Goal: Task Accomplishment & Management: Use online tool/utility

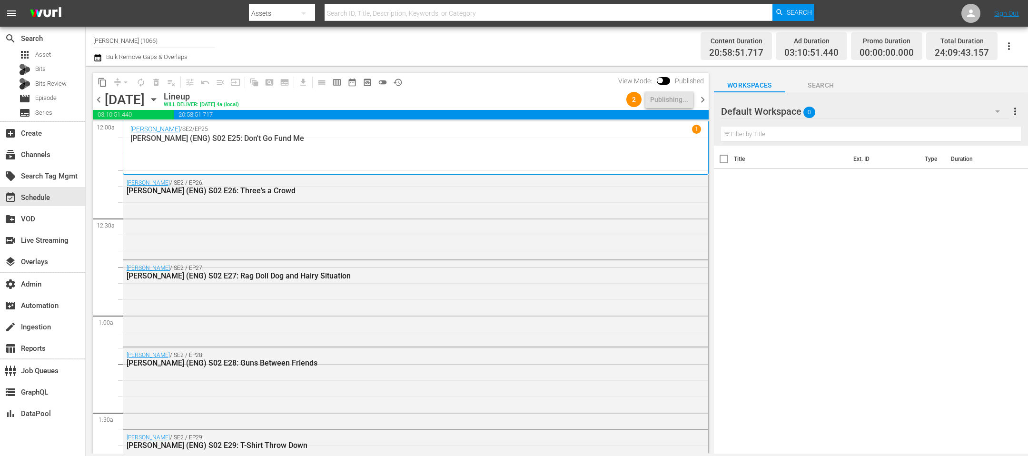
click at [280, 300] on div "[PERSON_NAME] / SE2 / EP27: [PERSON_NAME] (ENG) S02 E27: Rag Doll Dog and Hairy…" at bounding box center [415, 302] width 585 height 84
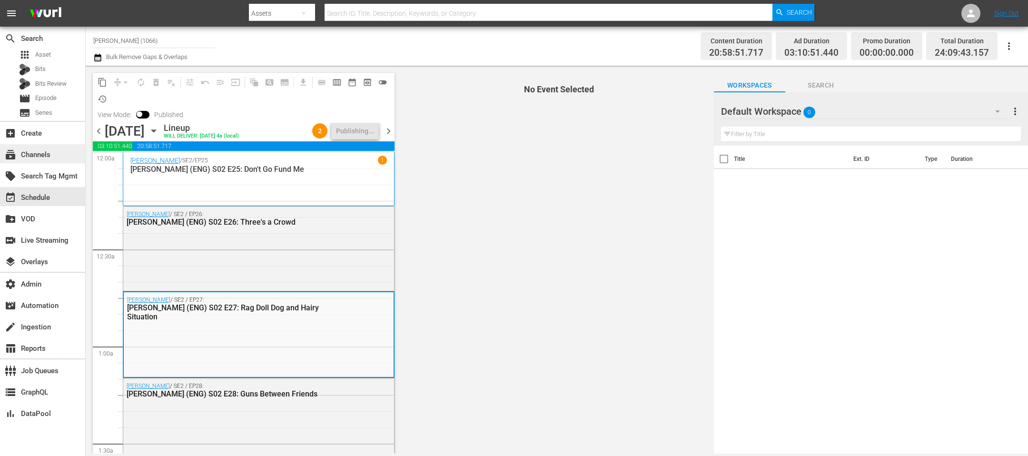
click at [67, 163] on div "subscriptions Channels" at bounding box center [42, 153] width 85 height 19
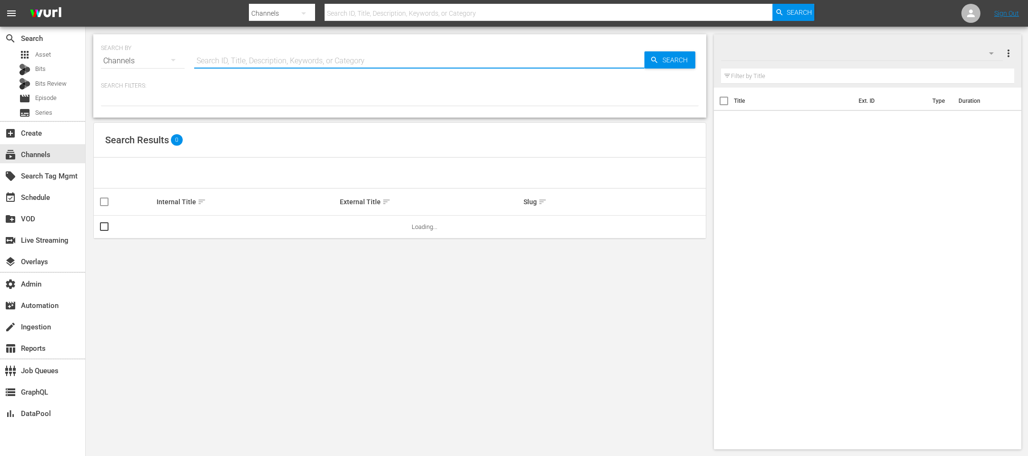
click at [293, 59] on input "text" at bounding box center [419, 60] width 450 height 23
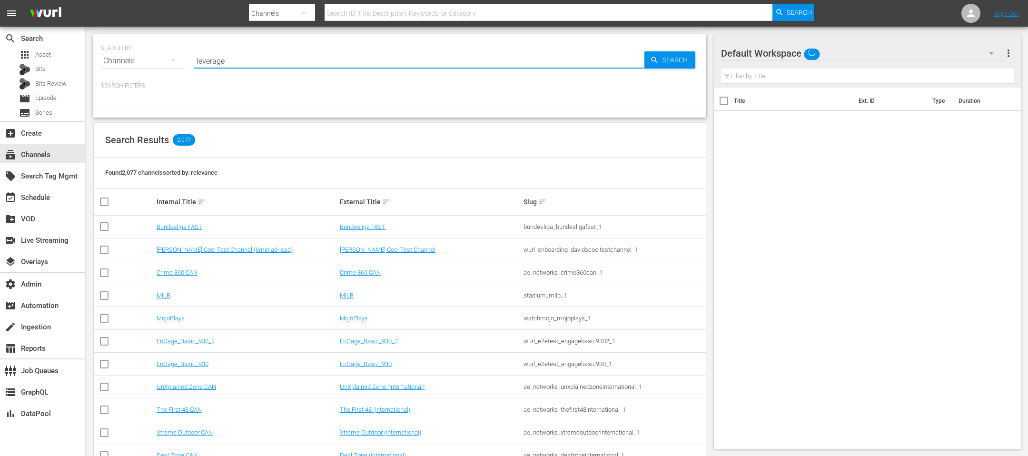
type input "leverage"
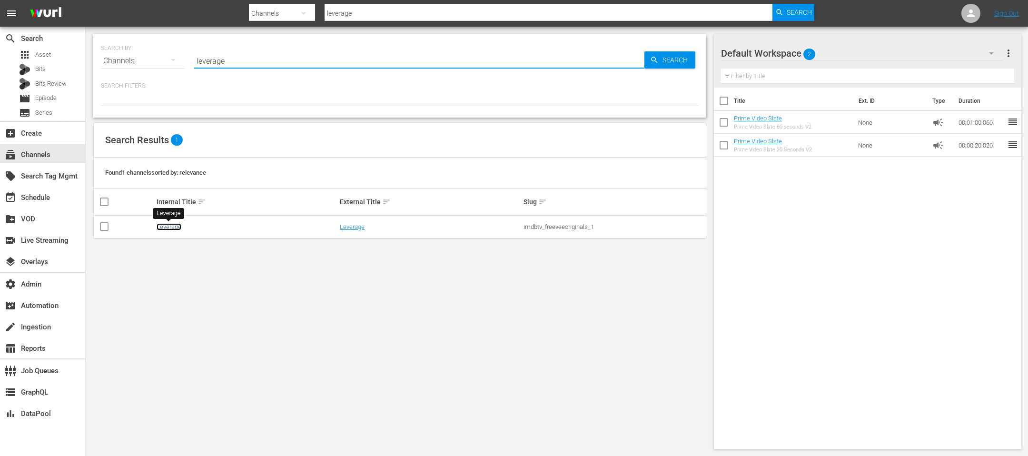
click at [173, 227] on link "Leverage" at bounding box center [169, 226] width 25 height 7
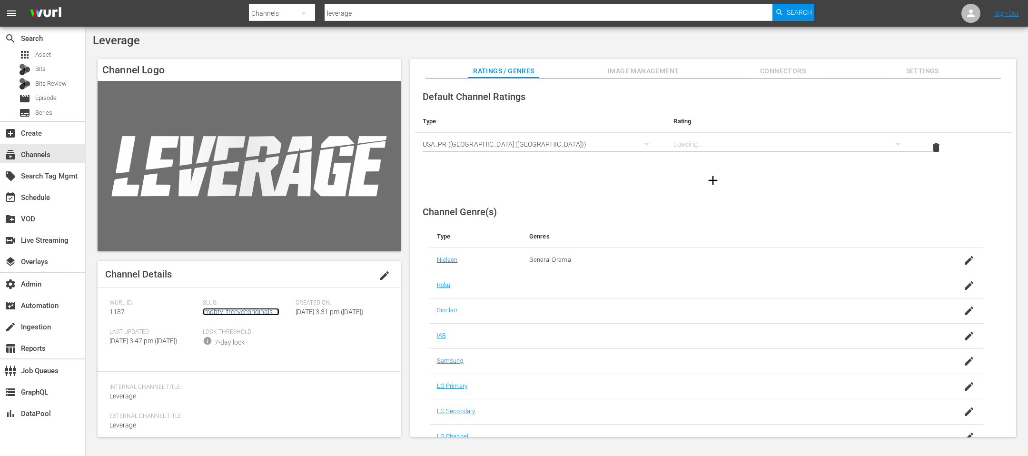
click at [237, 313] on link "imdbtv_freeveeoriginals_1" at bounding box center [241, 312] width 77 height 8
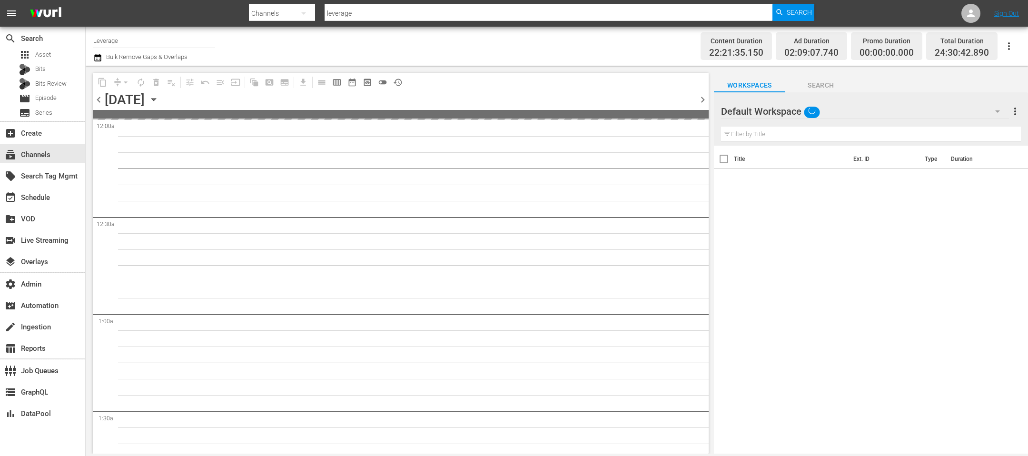
click at [93, 100] on span "chevron_left" at bounding box center [99, 100] width 12 height 12
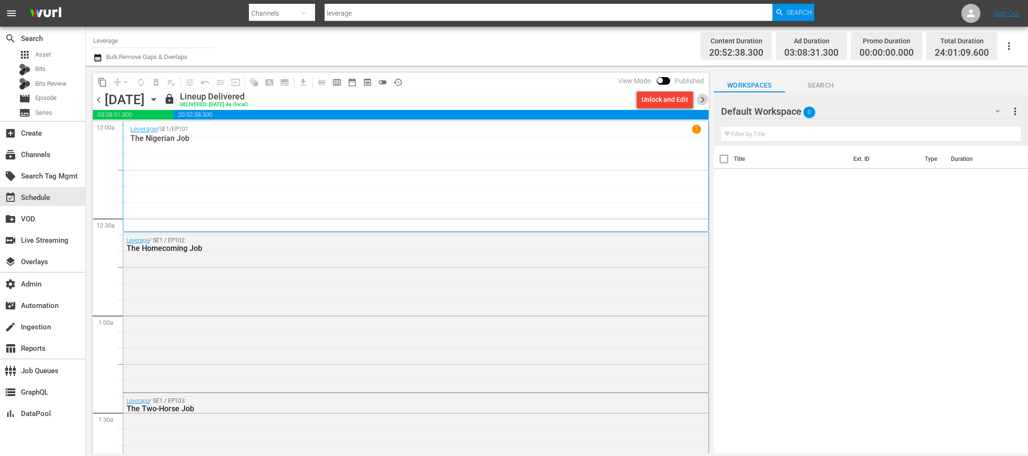
click at [700, 99] on span "chevron_right" at bounding box center [702, 100] width 12 height 12
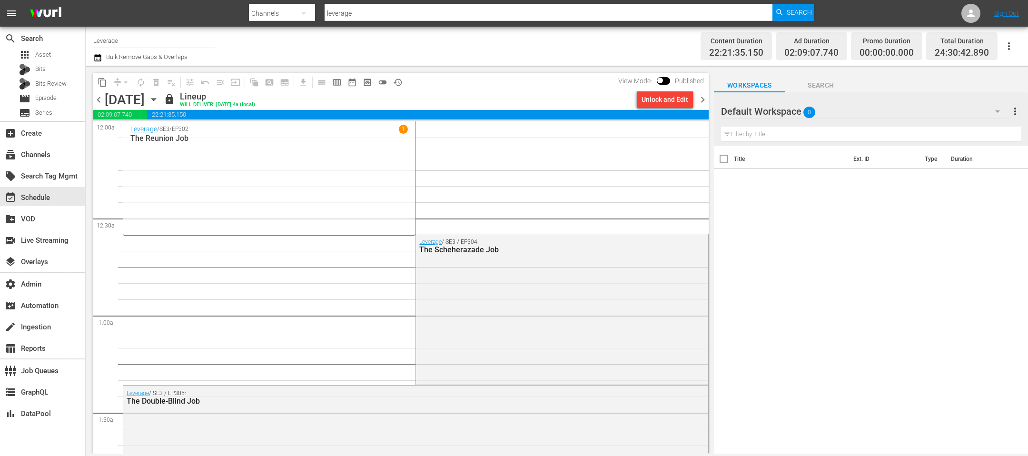
click at [315, 210] on div "Leverage / SE3 / EP302 1 The Reunion Job" at bounding box center [268, 178] width 277 height 107
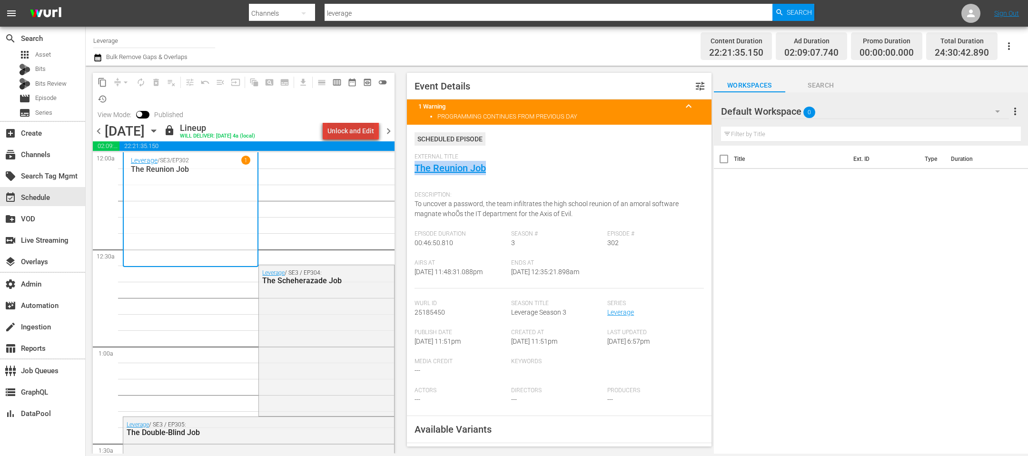
click at [355, 130] on div "Unlock and Edit" at bounding box center [350, 130] width 47 height 17
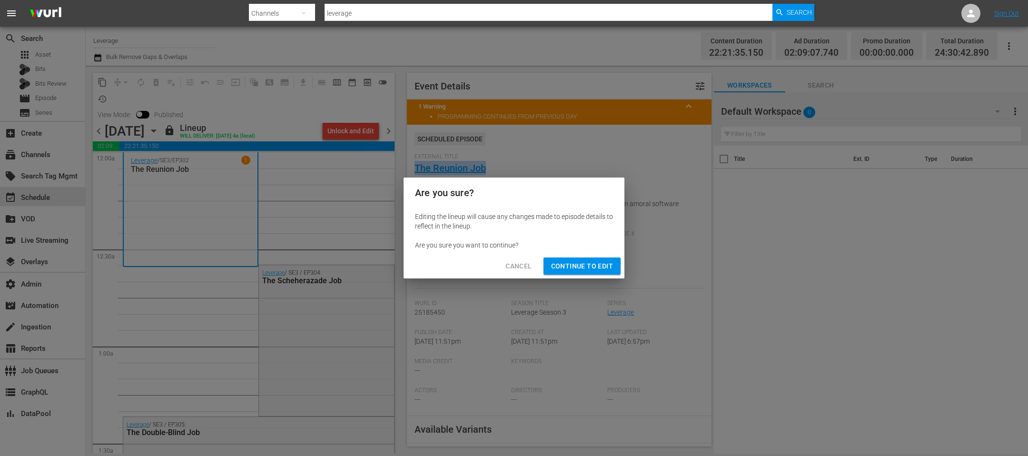
click at [528, 262] on span "Cancel" at bounding box center [518, 266] width 26 height 12
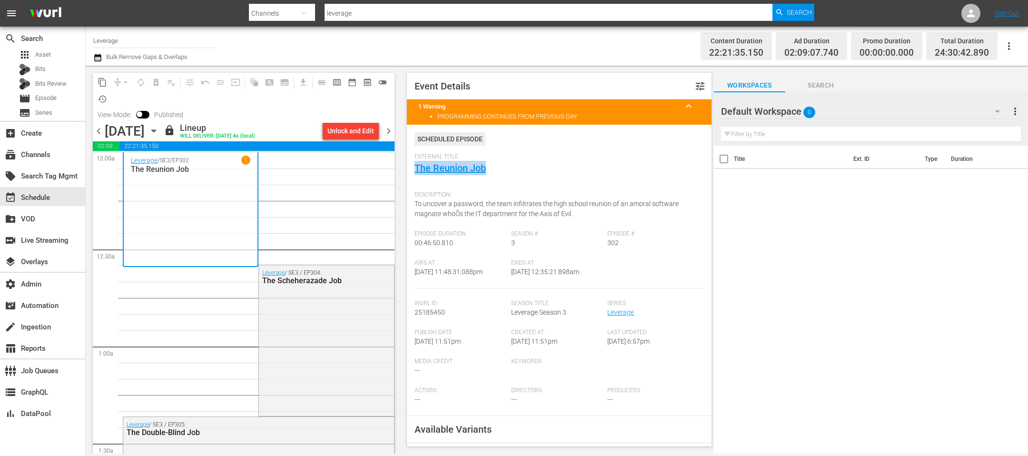
click at [98, 128] on span "chevron_left" at bounding box center [99, 131] width 12 height 12
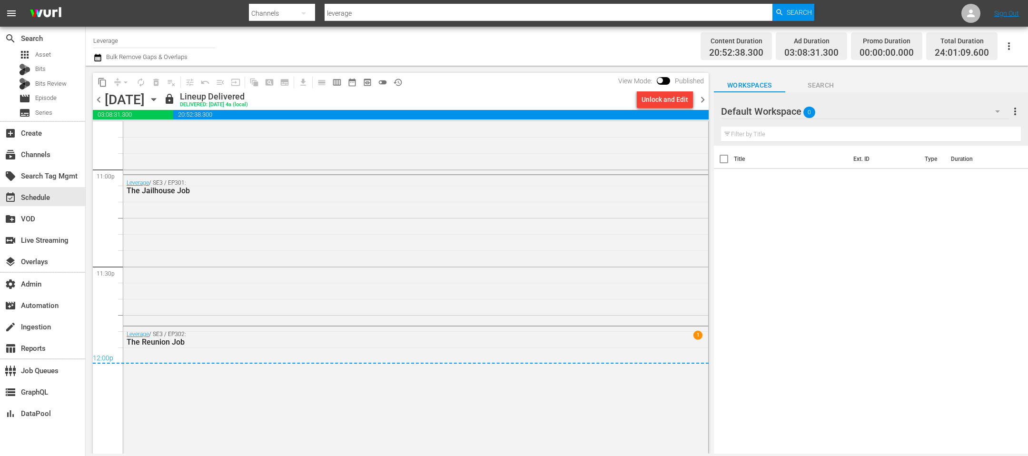
scroll to position [4440, 0]
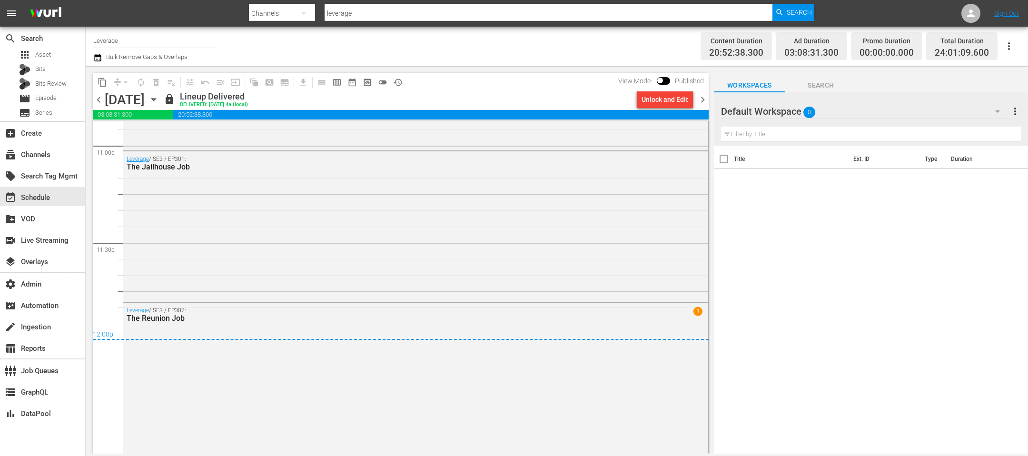
click at [309, 332] on div "12:00p" at bounding box center [401, 335] width 616 height 10
click at [324, 243] on div "Leverage / SE3 / EP301: The Jailhouse Job" at bounding box center [415, 225] width 585 height 148
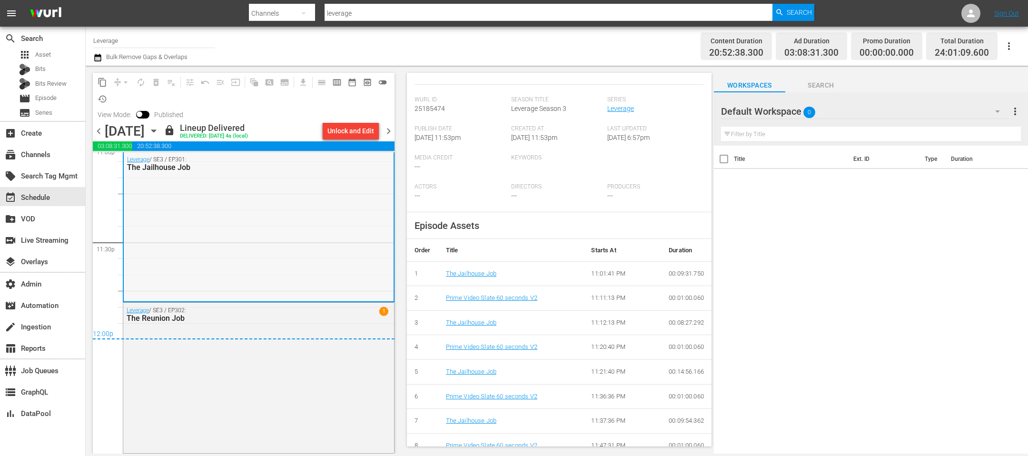
scroll to position [4336, 0]
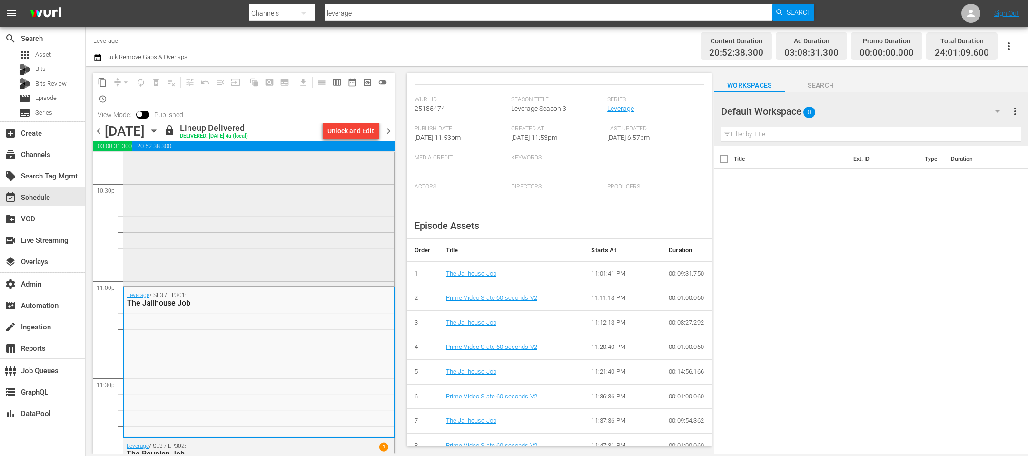
click at [280, 216] on div "Leverage / SE2 / EP215: The Maltese Falcon Job" at bounding box center [258, 204] width 271 height 158
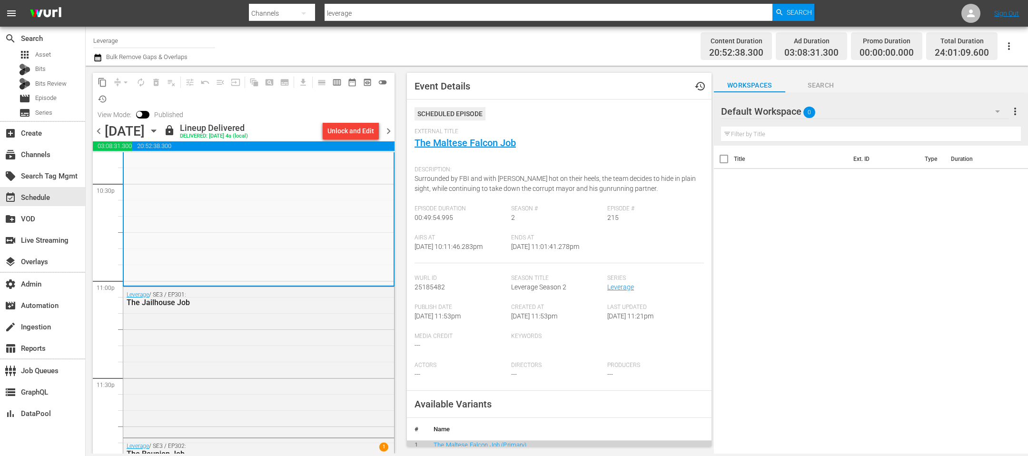
scroll to position [354, 0]
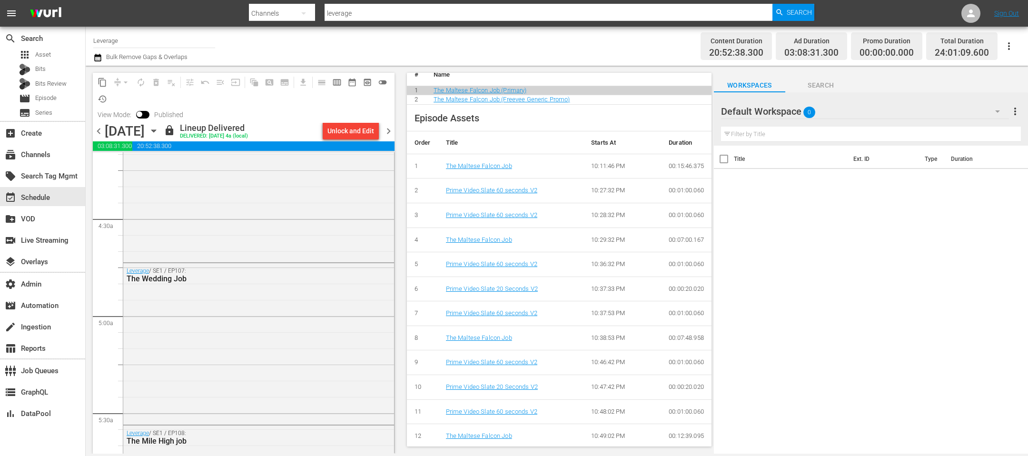
click at [388, 132] on span "chevron_right" at bounding box center [388, 131] width 12 height 12
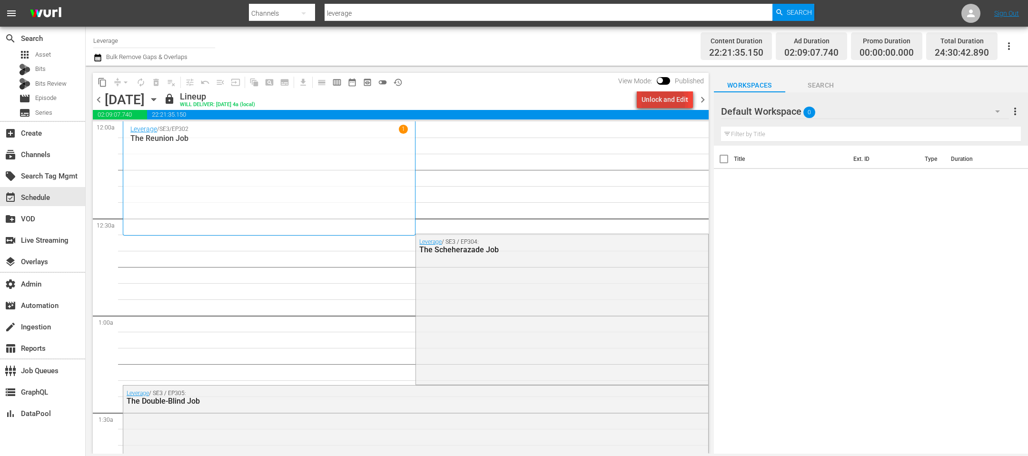
click at [663, 102] on div "Unlock and Edit" at bounding box center [664, 99] width 47 height 17
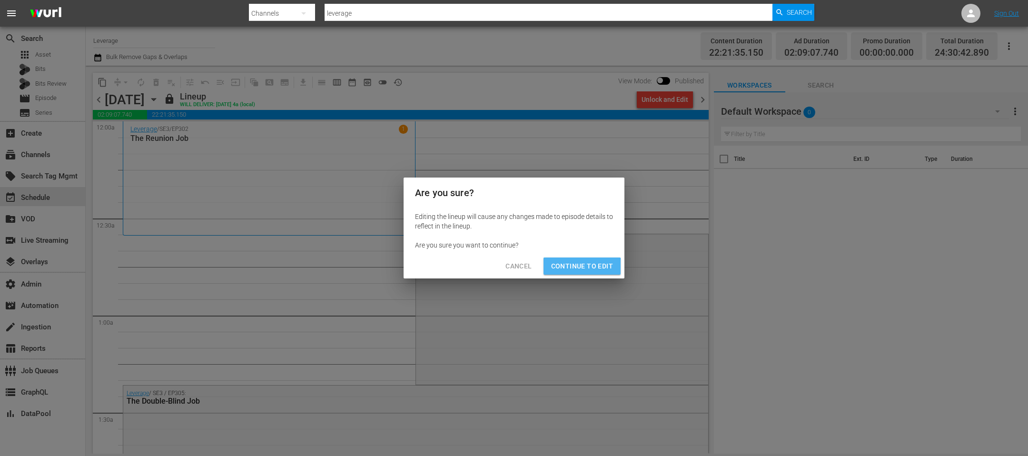
click at [564, 267] on span "Continue to Edit" at bounding box center [582, 266] width 62 height 12
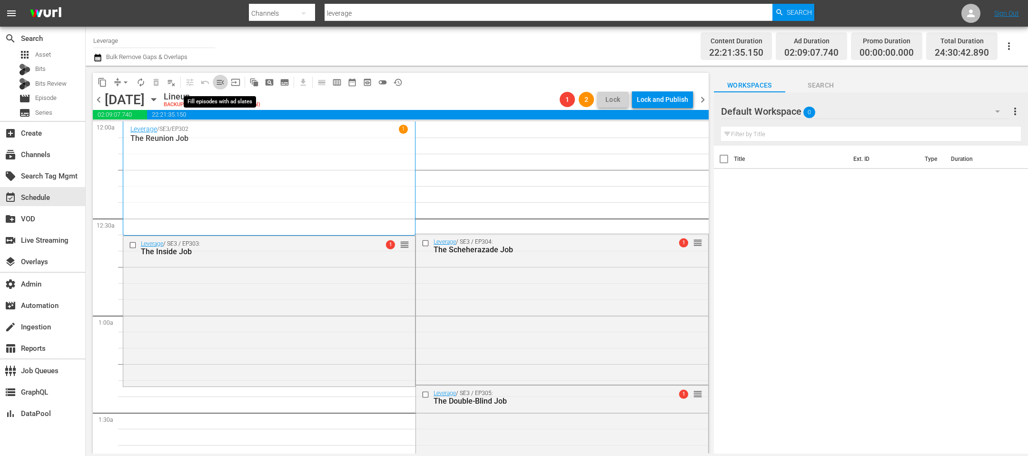
click at [224, 83] on span "menu_open" at bounding box center [220, 83] width 10 height 10
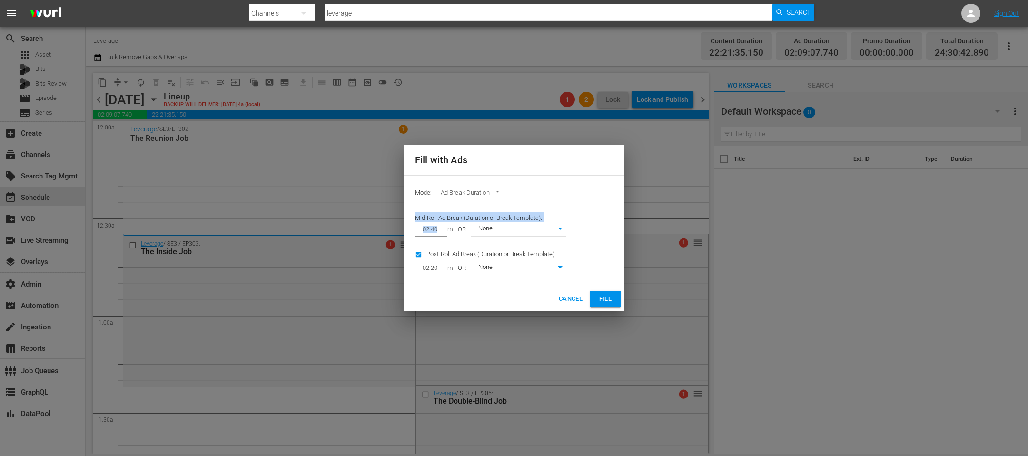
drag, startPoint x: 444, startPoint y: 230, endPoint x: 334, endPoint y: 223, distance: 110.2
click at [334, 223] on div "Fill with Ads Mode: Ad Break Duration AD_BREAK_DURATION Mid-Roll Ad Break (Dura…" at bounding box center [514, 228] width 1028 height 456
click at [418, 235] on input "02:40" at bounding box center [429, 229] width 29 height 13
drag, startPoint x: 443, startPoint y: 234, endPoint x: 406, endPoint y: 227, distance: 37.7
click at [406, 227] on div "Mode: Ad Break Duration AD_BREAK_DURATION Mid-Roll Ad Break (Duration or Break …" at bounding box center [513, 231] width 221 height 112
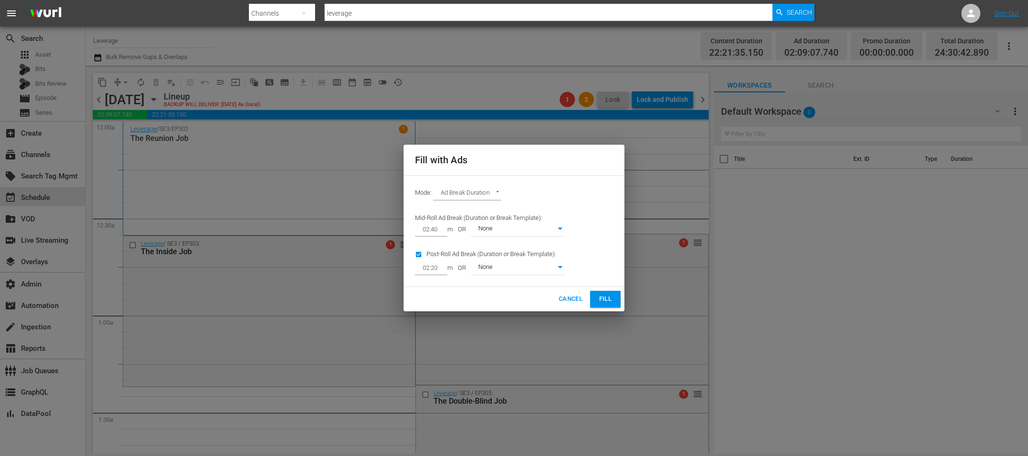
click at [425, 233] on input "02:40" at bounding box center [429, 229] width 29 height 13
drag, startPoint x: 439, startPoint y: 230, endPoint x: 389, endPoint y: 229, distance: 50.4
click at [389, 229] on div "Fill with Ads Mode: Ad Break Duration AD_BREAK_DURATION Mid-Roll Ad Break (Dura…" at bounding box center [514, 228] width 1028 height 456
type input "01:20"
drag, startPoint x: 441, startPoint y: 272, endPoint x: 348, endPoint y: 235, distance: 100.0
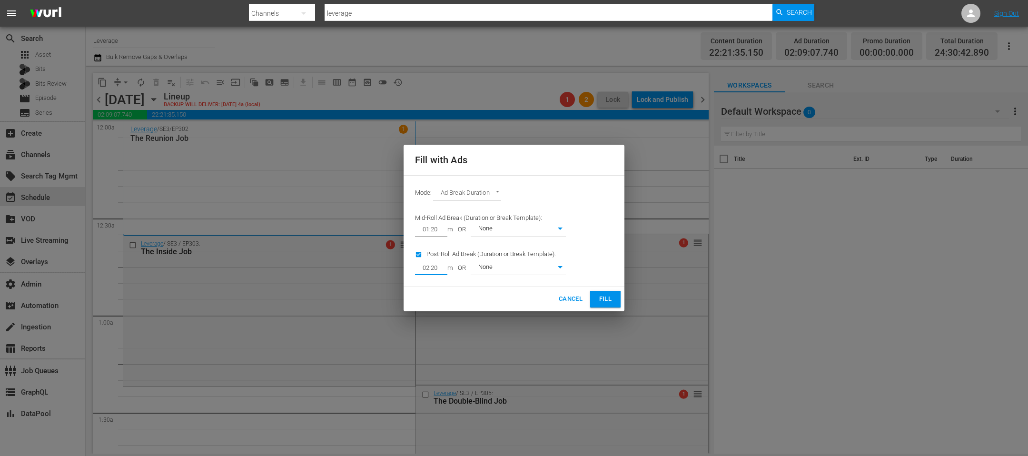
click at [348, 235] on div "Fill with Ads Mode: Ad Break Duration AD_BREAK_DURATION Mid-Roll Ad Break (Dura…" at bounding box center [514, 228] width 1028 height 456
type input "01:00"
click at [598, 295] on span "Fill" at bounding box center [604, 299] width 15 height 11
